Goal: Task Accomplishment & Management: Manage account settings

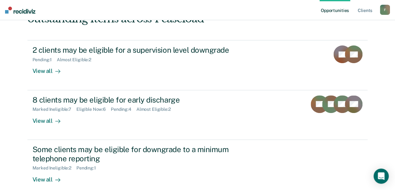
scroll to position [95, 0]
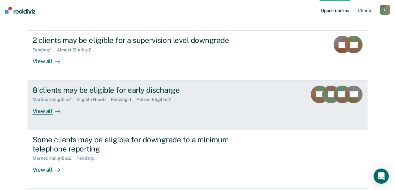
click at [83, 89] on div "8 clients may be eligible for early discharge" at bounding box center [142, 90] width 221 height 9
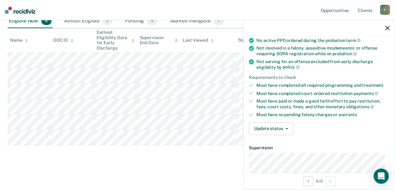
scroll to position [95, 0]
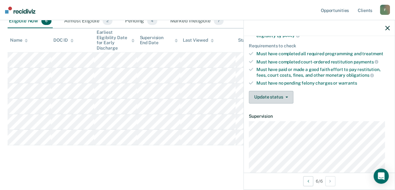
click at [288, 96] on button "Update status" at bounding box center [271, 97] width 44 height 13
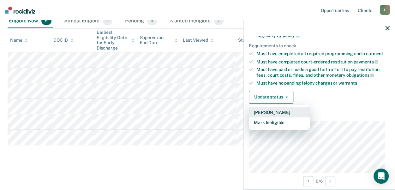
click at [281, 109] on button "[PERSON_NAME]" at bounding box center [279, 112] width 61 height 10
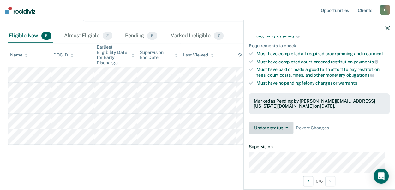
scroll to position [126, 0]
click at [88, 160] on div "Early Discharge Early Discharge is the termination of the period of probation o…" at bounding box center [198, 40] width 380 height 246
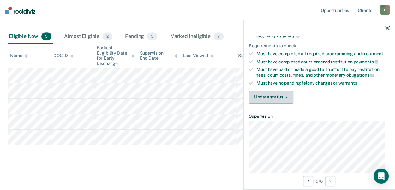
click at [288, 94] on button "Update status" at bounding box center [271, 97] width 44 height 13
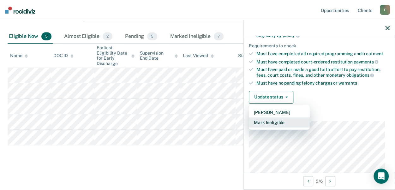
click at [287, 121] on button "Mark Ineligible" at bounding box center [279, 122] width 61 height 10
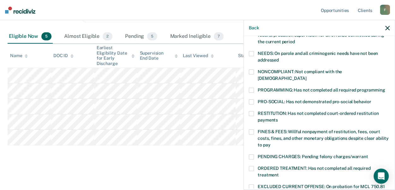
click at [250, 70] on span at bounding box center [251, 71] width 5 height 5
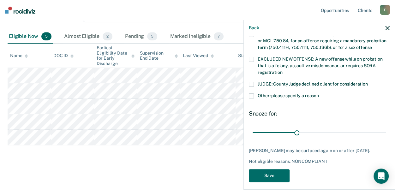
scroll to position [249, 0]
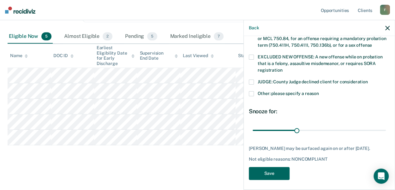
click at [266, 167] on button "Save" at bounding box center [269, 173] width 41 height 13
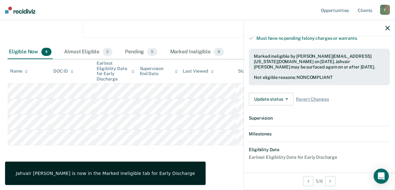
scroll to position [215, 0]
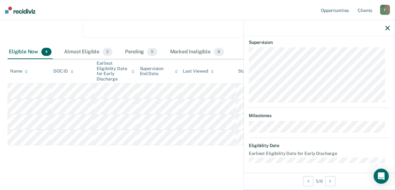
click at [387, 27] on icon "button" at bounding box center [387, 28] width 4 height 4
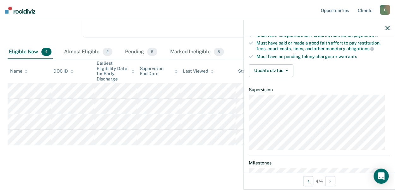
scroll to position [63, 0]
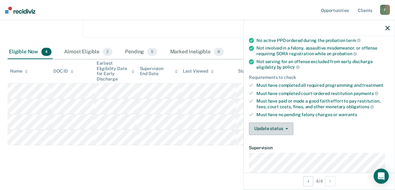
click at [289, 126] on button "Update status" at bounding box center [271, 128] width 44 height 13
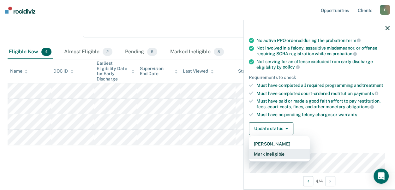
click at [295, 152] on button "Mark Ineligible" at bounding box center [279, 154] width 61 height 10
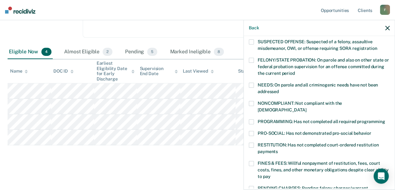
click at [253, 119] on span at bounding box center [251, 121] width 5 height 5
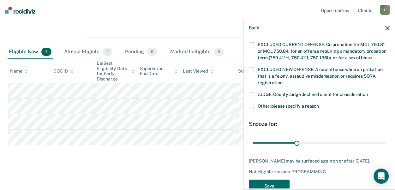
scroll to position [244, 0]
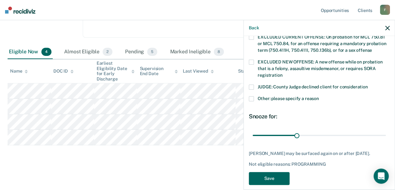
click at [275, 172] on button "Save" at bounding box center [269, 178] width 41 height 13
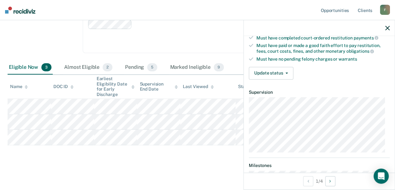
scroll to position [126, 0]
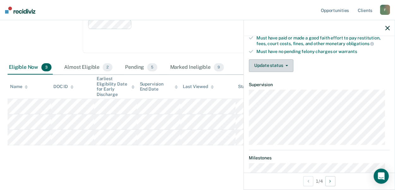
click at [265, 64] on button "Update status" at bounding box center [271, 65] width 44 height 13
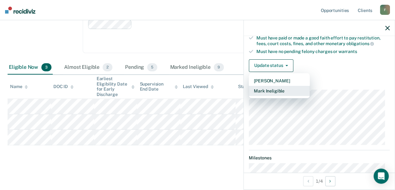
click at [268, 86] on button "Mark Ineligible" at bounding box center [279, 91] width 61 height 10
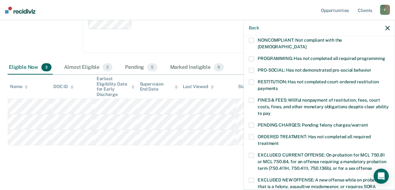
click at [253, 56] on span at bounding box center [251, 58] width 5 height 5
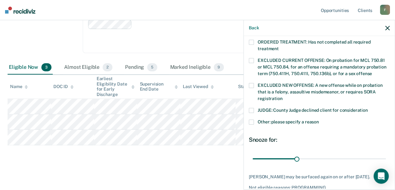
scroll to position [249, 0]
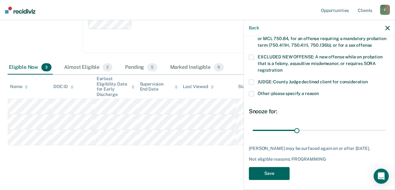
click at [277, 171] on button "Save" at bounding box center [269, 173] width 41 height 13
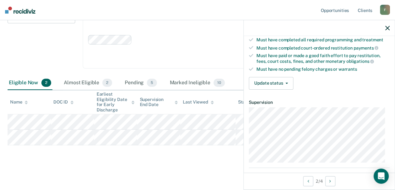
scroll to position [99, 0]
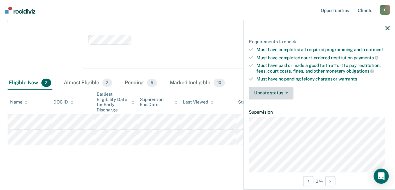
click at [288, 92] on button "Update status" at bounding box center [271, 93] width 44 height 13
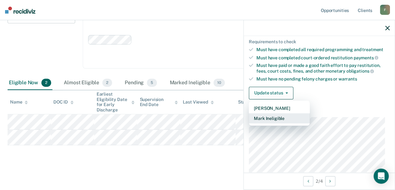
click at [286, 116] on button "Mark Ineligible" at bounding box center [279, 118] width 61 height 10
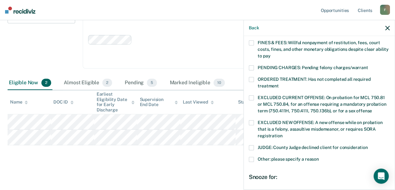
scroll to position [193, 0]
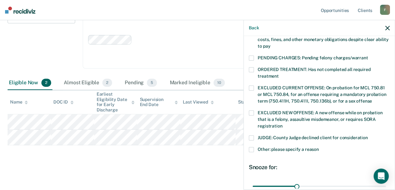
click at [253, 147] on span at bounding box center [251, 149] width 5 height 5
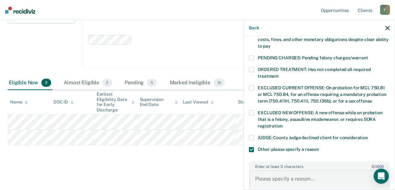
click at [279, 172] on textarea "Enter at least 3 characters 0 / 1600" at bounding box center [318, 181] width 139 height 23
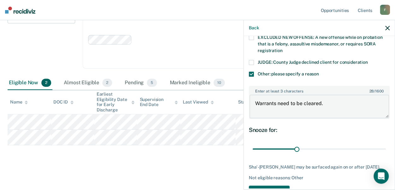
scroll to position [288, 0]
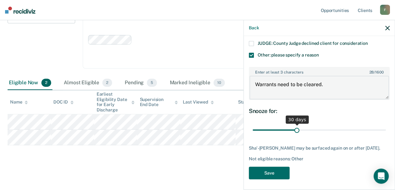
type textarea "Warrants need to be cleared."
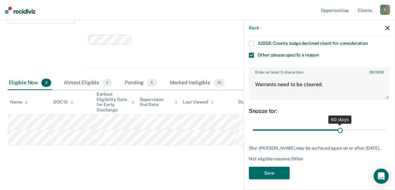
drag, startPoint x: 295, startPoint y: 122, endPoint x: 337, endPoint y: 123, distance: 42.3
type input "60"
click at [337, 124] on input "range" at bounding box center [318, 129] width 133 height 11
click at [275, 172] on button "Save" at bounding box center [269, 173] width 41 height 13
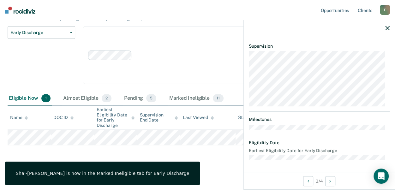
scroll to position [168, 0]
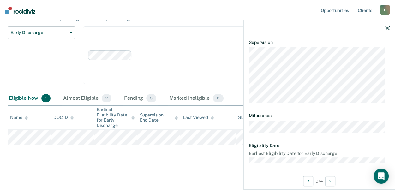
click at [387, 26] on icon "button" at bounding box center [387, 28] width 4 height 4
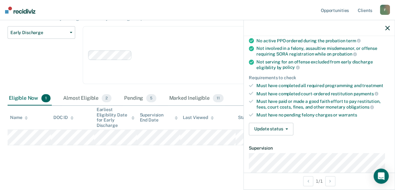
scroll to position [63, 0]
click at [286, 124] on button "Update status" at bounding box center [271, 128] width 44 height 13
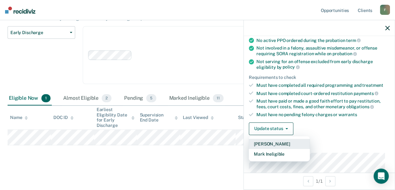
click at [277, 141] on button "[PERSON_NAME]" at bounding box center [279, 144] width 61 height 10
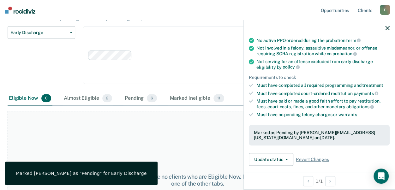
click at [387, 26] on icon "button" at bounding box center [387, 28] width 4 height 4
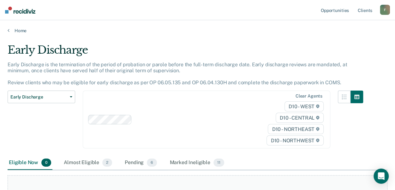
scroll to position [0, 0]
click at [22, 29] on link "Home" at bounding box center [198, 31] width 380 height 6
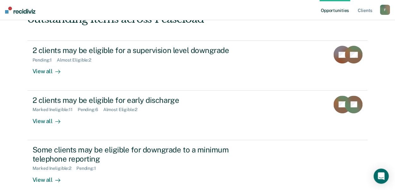
scroll to position [95, 0]
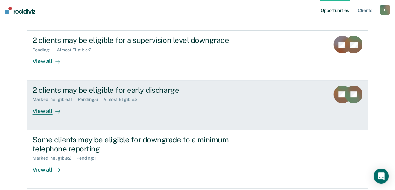
click at [32, 112] on div "View all" at bounding box center [49, 108] width 35 height 12
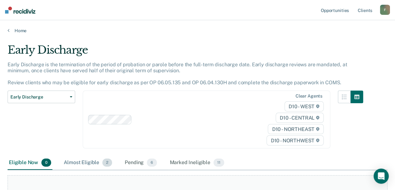
click at [83, 162] on div "Almost Eligible 2" at bounding box center [87, 163] width 51 height 14
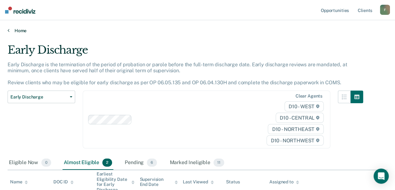
click at [8, 28] on icon at bounding box center [9, 30] width 2 height 5
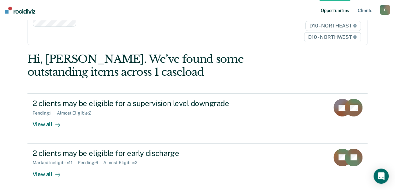
scroll to position [63, 0]
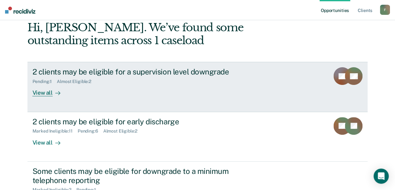
click at [37, 94] on div "View all" at bounding box center [49, 90] width 35 height 12
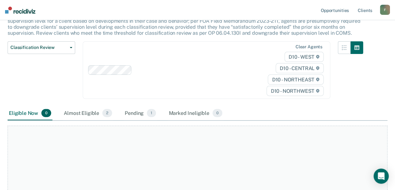
scroll to position [63, 0]
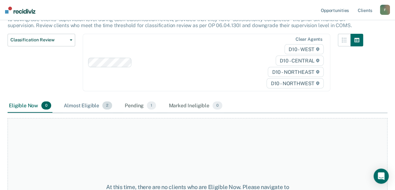
click at [86, 107] on div "Almost Eligible 2" at bounding box center [87, 106] width 51 height 14
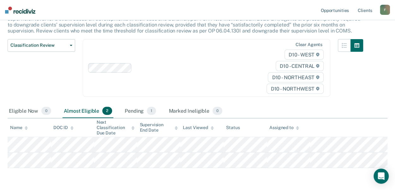
scroll to position [0, 0]
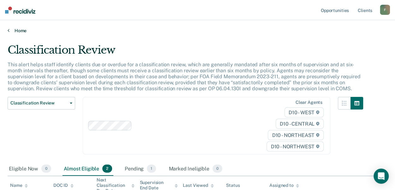
click at [11, 31] on link "Home" at bounding box center [198, 31] width 380 height 6
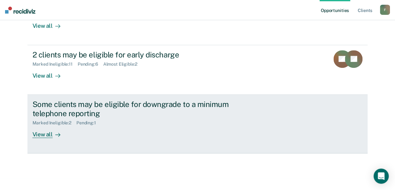
scroll to position [131, 0]
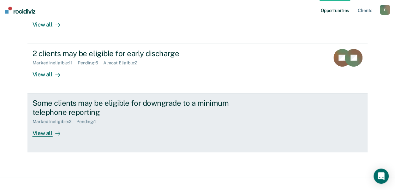
click at [42, 133] on div "View all" at bounding box center [49, 130] width 35 height 12
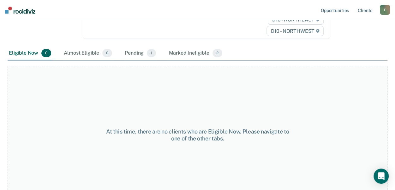
scroll to position [110, 0]
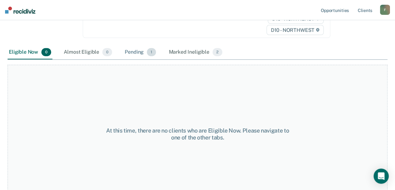
click at [138, 46] on div "Pending 1" at bounding box center [140, 52] width 34 height 14
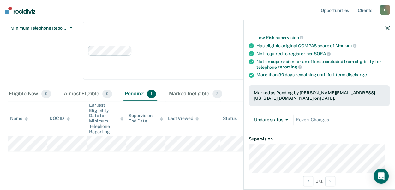
scroll to position [95, 0]
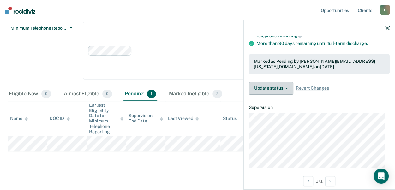
click at [289, 88] on button "Update status" at bounding box center [271, 88] width 44 height 13
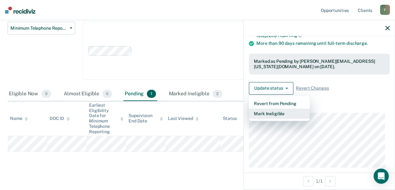
click at [285, 109] on button "Mark Ineligible" at bounding box center [279, 114] width 61 height 10
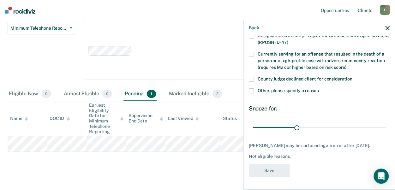
click at [388, 27] on icon "button" at bounding box center [387, 28] width 4 height 4
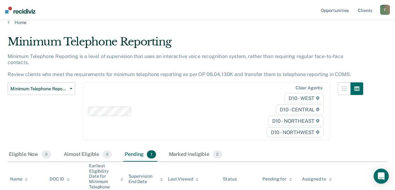
scroll to position [0, 0]
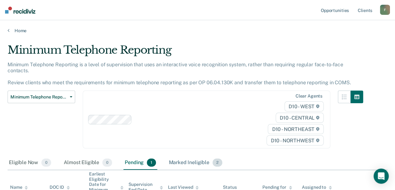
click at [179, 156] on div "Marked Ineligible 2" at bounding box center [195, 163] width 56 height 14
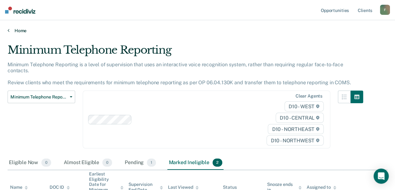
click at [16, 32] on link "Home" at bounding box center [198, 31] width 380 height 6
